Goal: Check status: Check status

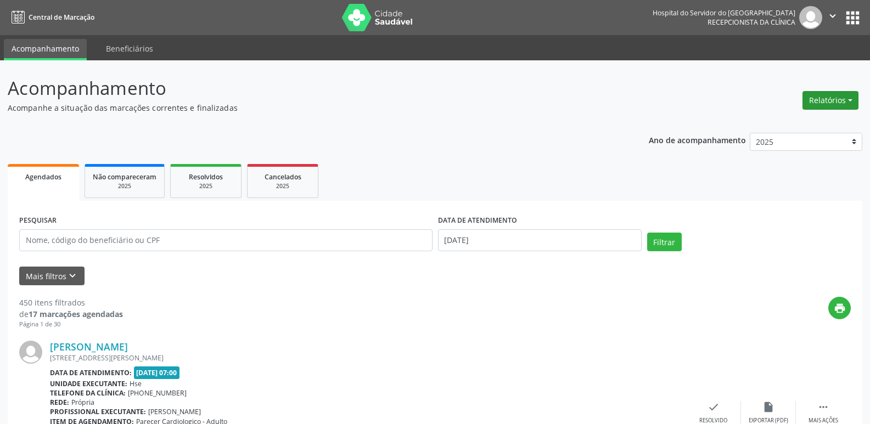
click at [835, 102] on button "Relatórios" at bounding box center [831, 100] width 56 height 19
click at [805, 125] on link "Agendamentos" at bounding box center [800, 123] width 118 height 15
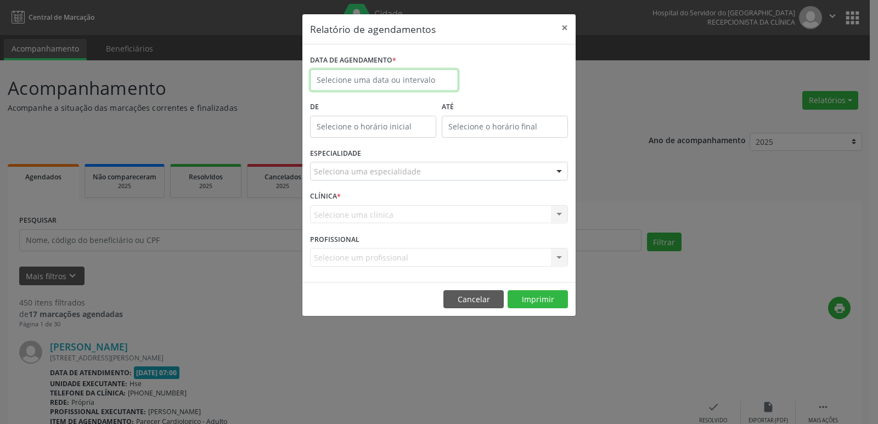
click at [443, 85] on body "Central de Marcação Hospital do Servidor do [GEOGRAPHIC_DATA] Recepcionista da …" at bounding box center [439, 212] width 878 height 424
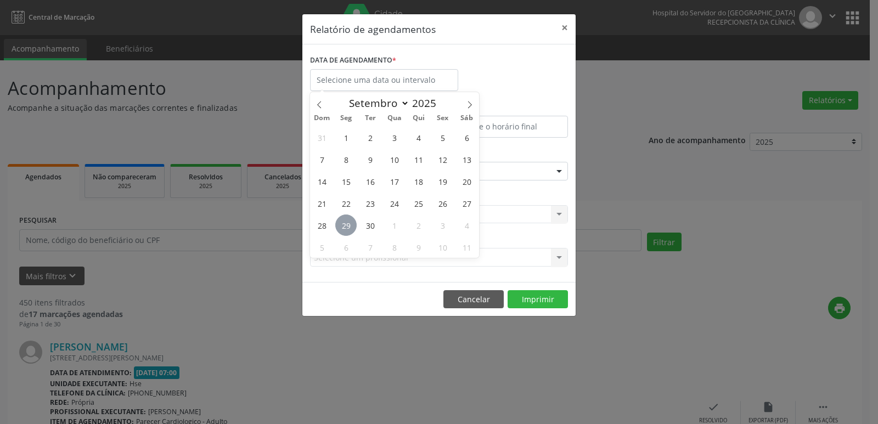
click at [339, 224] on span "29" at bounding box center [345, 225] width 21 height 21
type input "[DATE]"
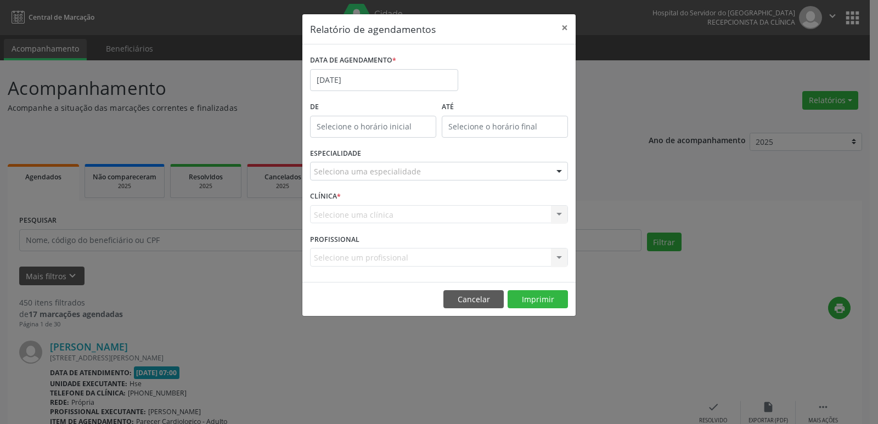
click at [549, 170] on div "Seleciona uma especialidade Todas as especialidades Alergologia Angiologia Arri…" at bounding box center [439, 171] width 258 height 19
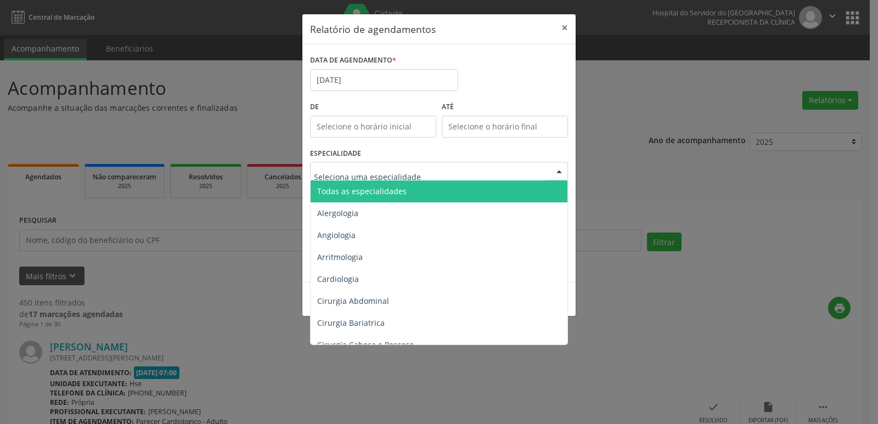
click at [547, 182] on span "Todas as especialidades" at bounding box center [440, 192] width 259 height 22
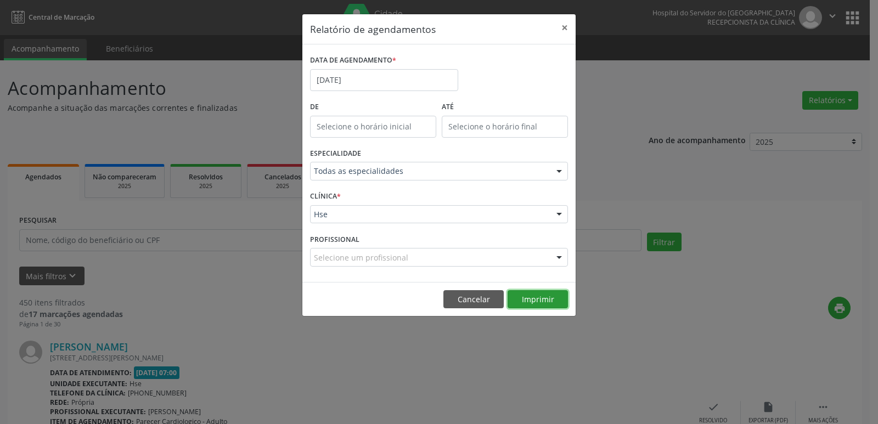
click at [531, 298] on button "Imprimir" at bounding box center [538, 299] width 60 height 19
click at [562, 27] on button "×" at bounding box center [565, 27] width 22 height 27
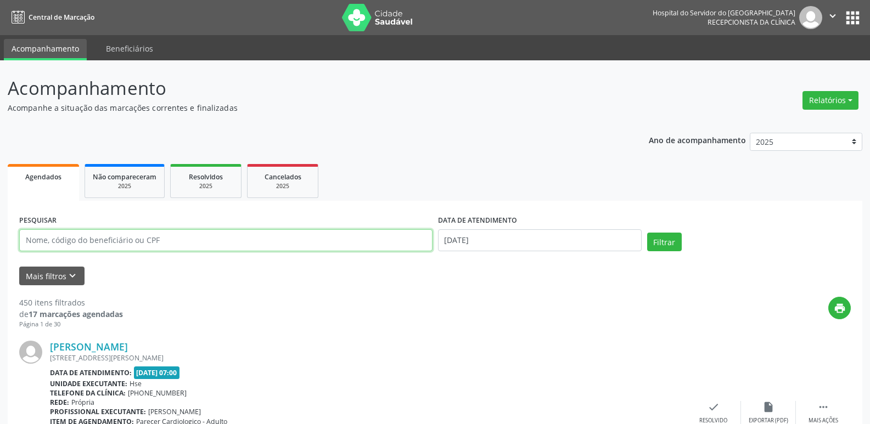
click at [204, 233] on input "text" at bounding box center [225, 240] width 413 height 22
click at [199, 239] on input "text" at bounding box center [225, 240] width 413 height 22
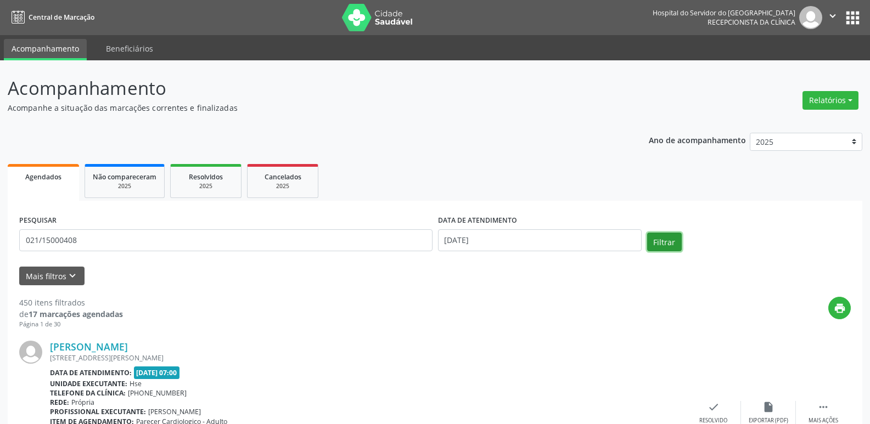
click at [668, 244] on button "Filtrar" at bounding box center [664, 242] width 35 height 19
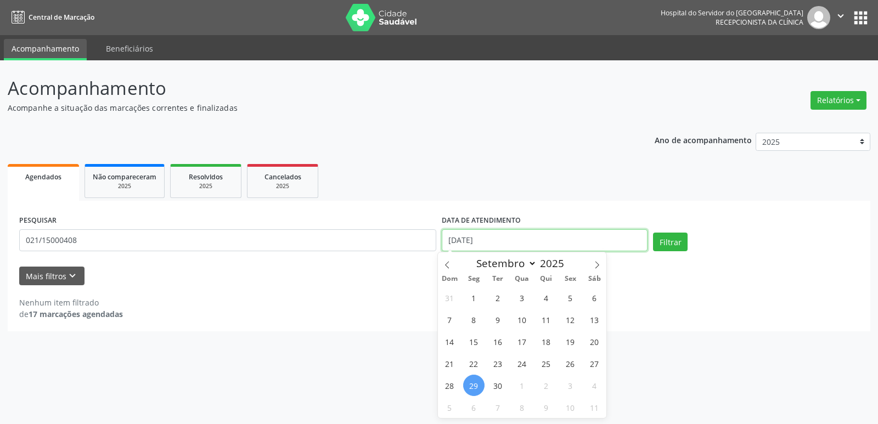
drag, startPoint x: 502, startPoint y: 250, endPoint x: 497, endPoint y: 242, distance: 9.4
click at [433, 249] on div "PESQUISAR 021/15000408 DATA DE ATENDIMENTO [DATE] Filtrar" at bounding box center [438, 235] width 845 height 47
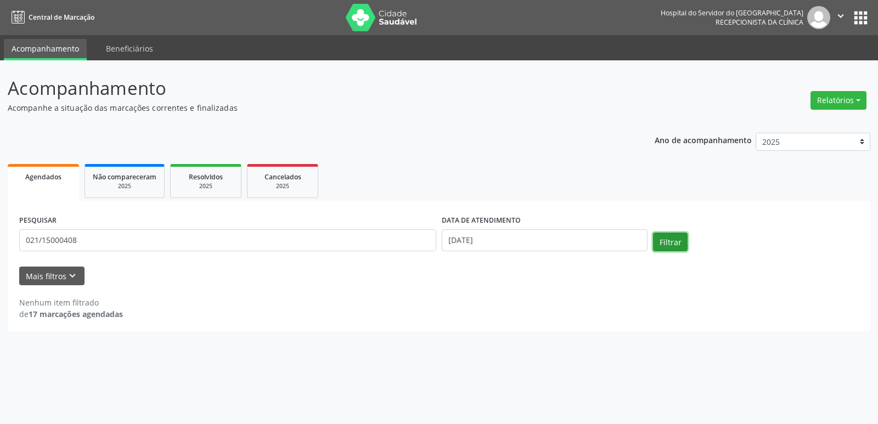
click at [678, 246] on button "Filtrar" at bounding box center [670, 242] width 35 height 19
click at [42, 240] on input "021/15000408" at bounding box center [227, 240] width 417 height 22
click at [182, 249] on input "021/15000408" at bounding box center [227, 240] width 417 height 22
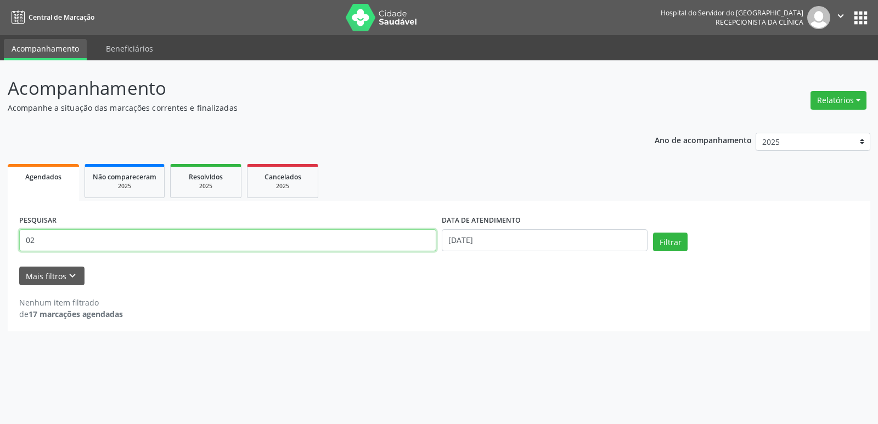
type input "0"
